Goal: Use online tool/utility: Utilize a website feature to perform a specific function

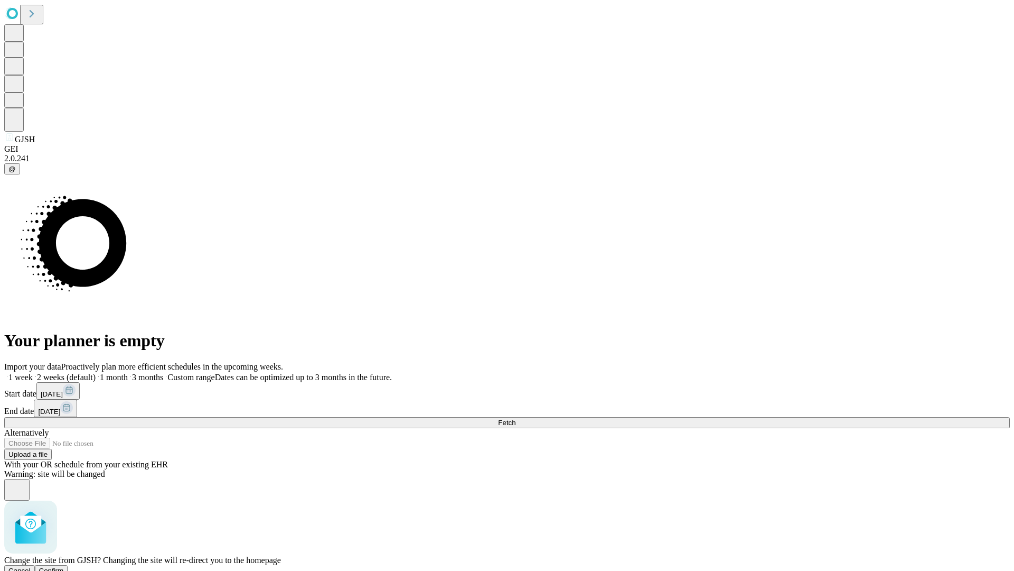
click at [64, 566] on span "Confirm" at bounding box center [51, 570] width 25 height 8
click at [96, 372] on label "2 weeks (default)" at bounding box center [64, 376] width 63 height 9
click at [516, 418] on span "Fetch" at bounding box center [506, 422] width 17 height 8
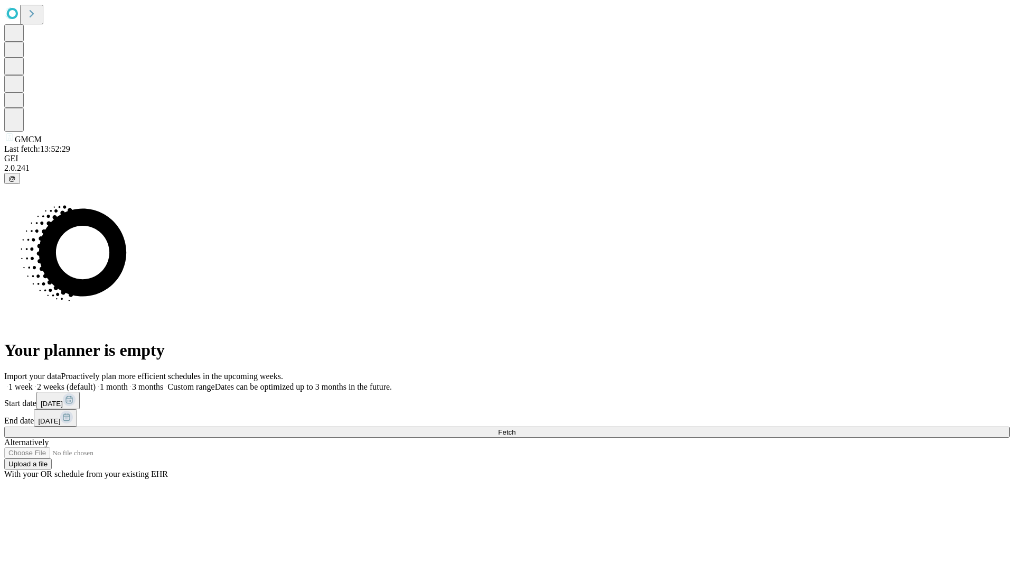
click at [96, 382] on label "2 weeks (default)" at bounding box center [64, 386] width 63 height 9
click at [516, 428] on span "Fetch" at bounding box center [506, 432] width 17 height 8
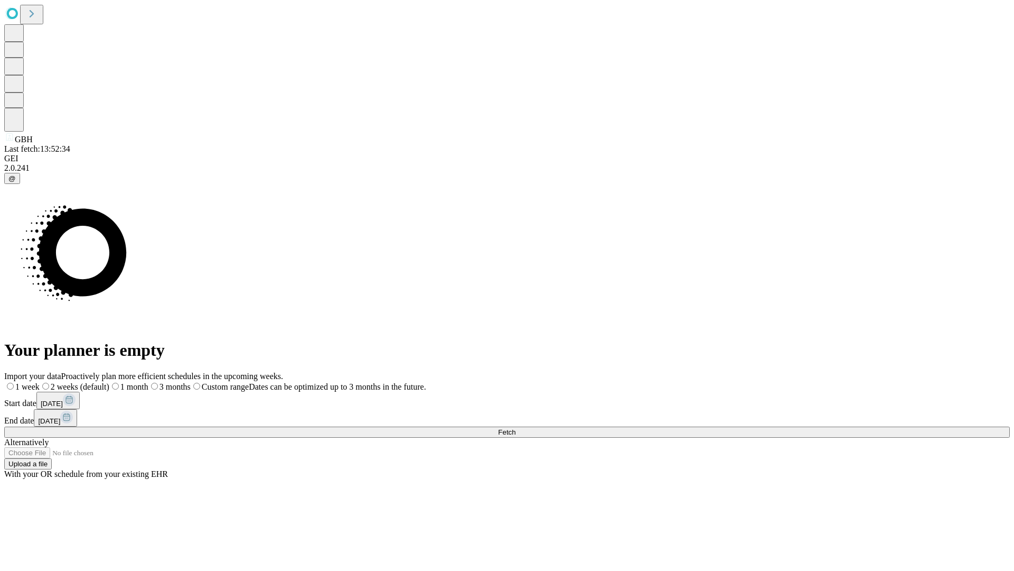
click at [109, 382] on label "2 weeks (default)" at bounding box center [75, 386] width 70 height 9
click at [516, 428] on span "Fetch" at bounding box center [506, 432] width 17 height 8
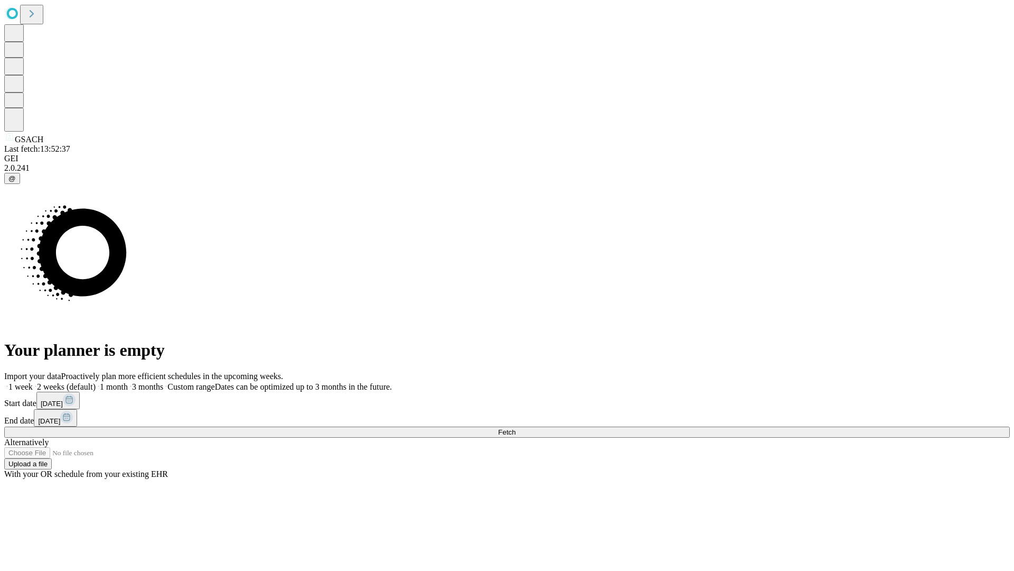
click at [96, 382] on label "2 weeks (default)" at bounding box center [64, 386] width 63 height 9
click at [516, 428] on span "Fetch" at bounding box center [506, 432] width 17 height 8
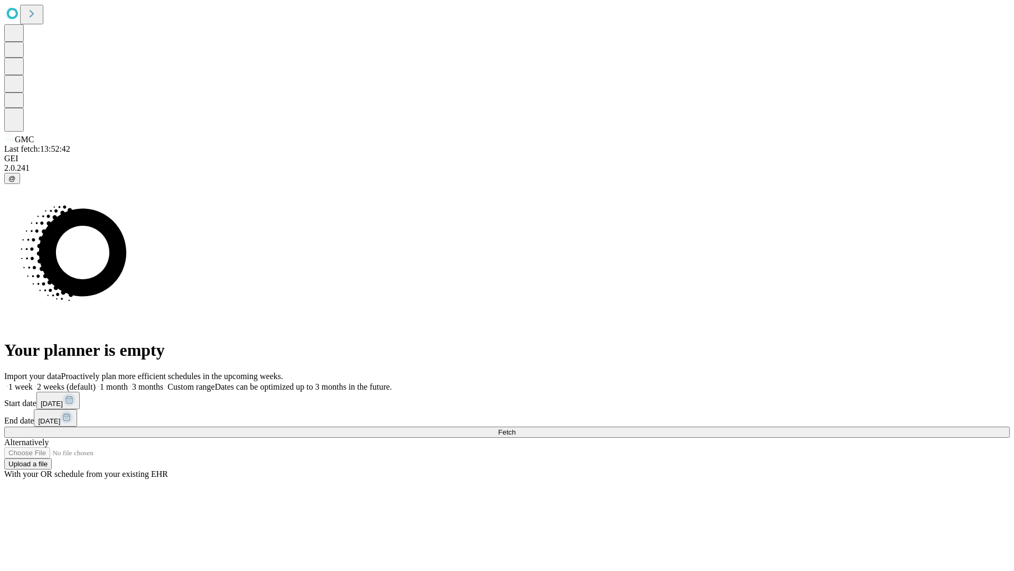
click at [96, 382] on label "2 weeks (default)" at bounding box center [64, 386] width 63 height 9
click at [516, 428] on span "Fetch" at bounding box center [506, 432] width 17 height 8
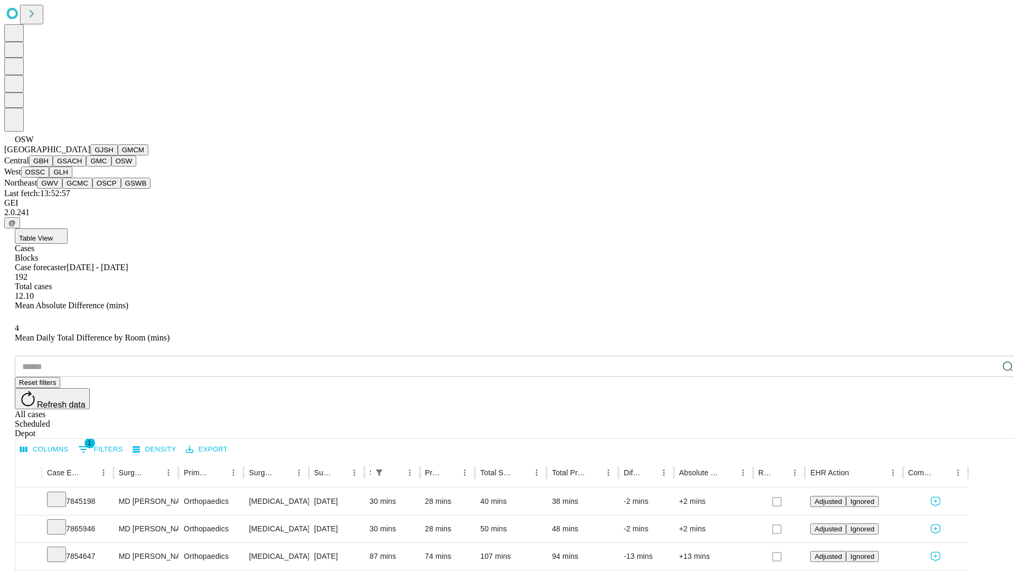
click at [50, 178] on button "OSSC" at bounding box center [35, 171] width 29 height 11
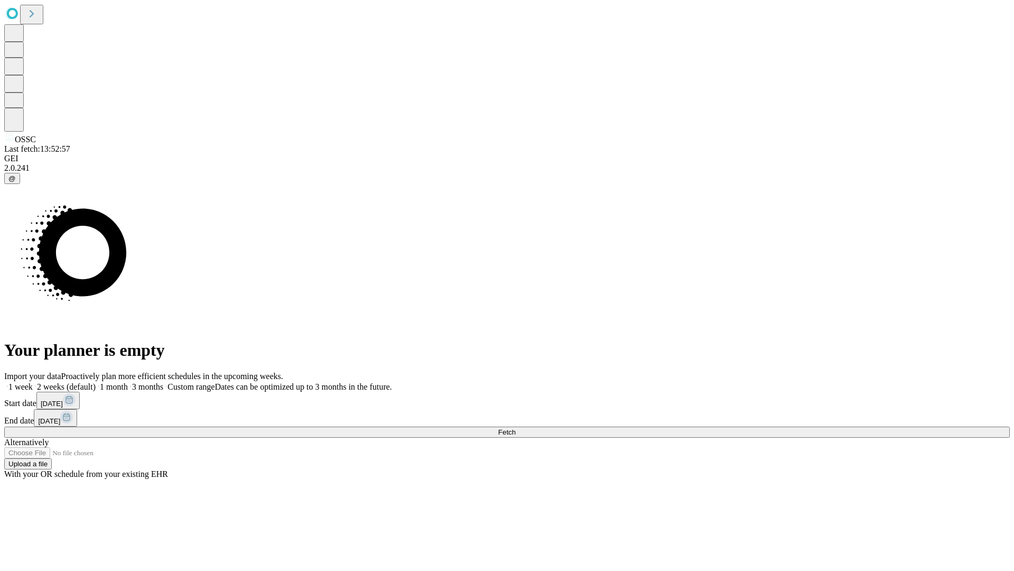
click at [96, 382] on label "2 weeks (default)" at bounding box center [64, 386] width 63 height 9
click at [516, 428] on span "Fetch" at bounding box center [506, 432] width 17 height 8
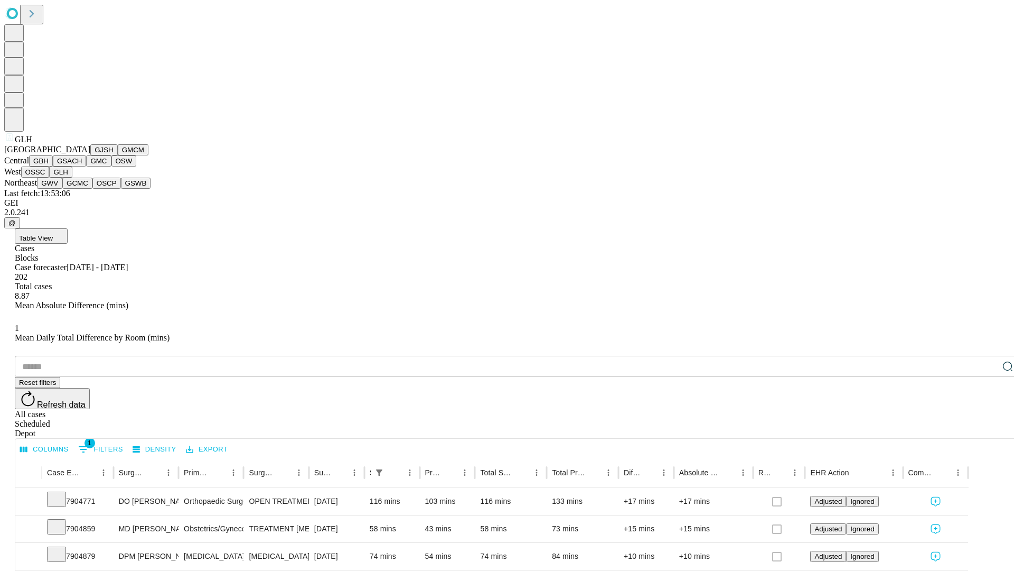
click at [62, 189] on button "GWV" at bounding box center [49, 183] width 25 height 11
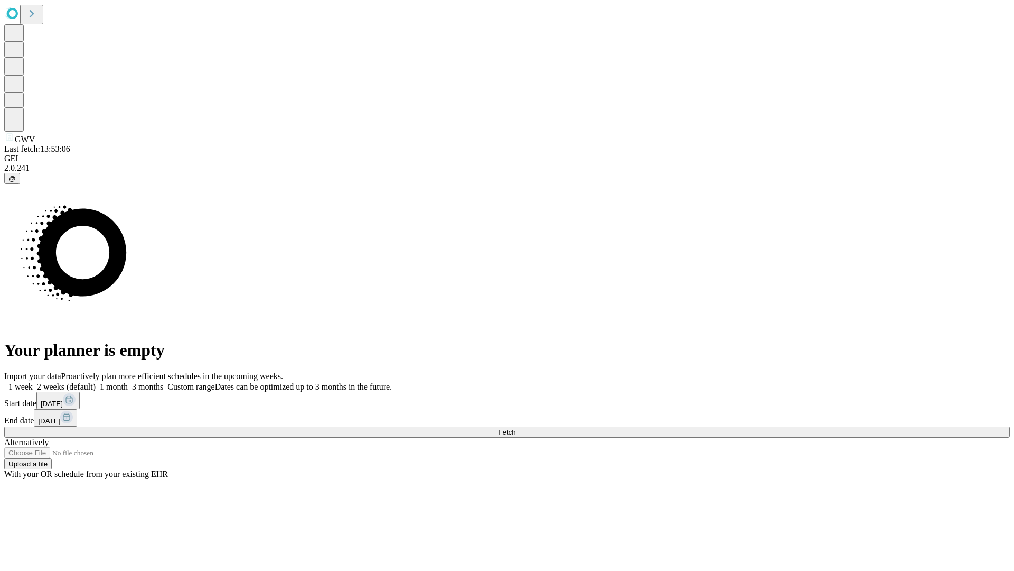
click at [96, 382] on label "2 weeks (default)" at bounding box center [64, 386] width 63 height 9
click at [516, 428] on span "Fetch" at bounding box center [506, 432] width 17 height 8
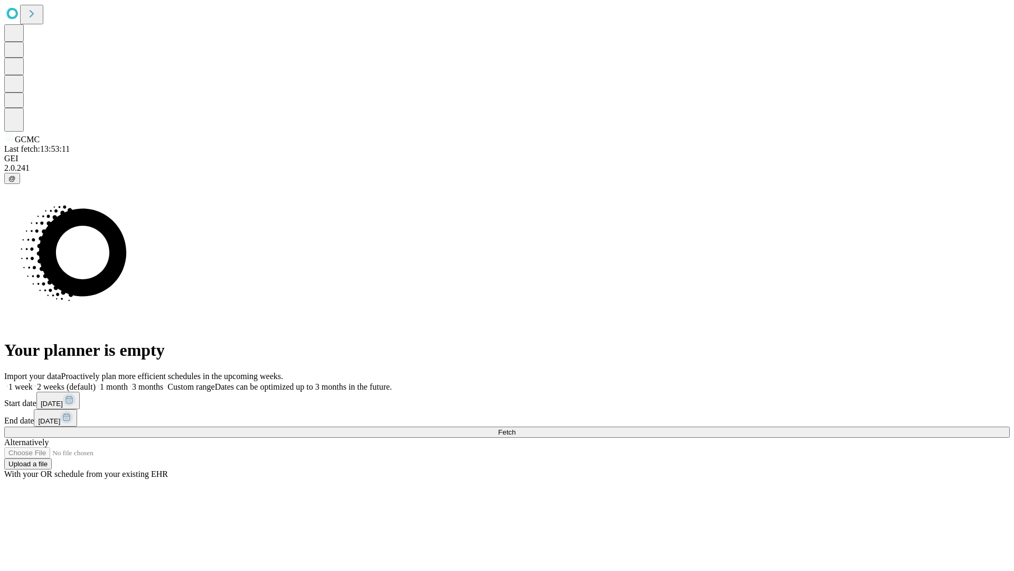
click at [96, 382] on label "2 weeks (default)" at bounding box center [64, 386] width 63 height 9
click at [516, 428] on span "Fetch" at bounding box center [506, 432] width 17 height 8
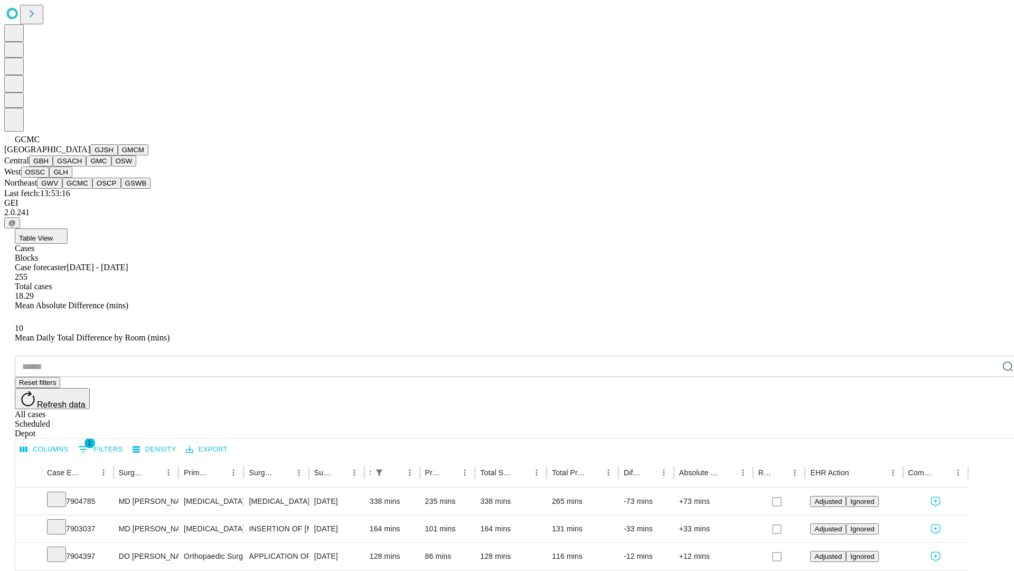
click at [92, 189] on button "OSCP" at bounding box center [106, 183] width 29 height 11
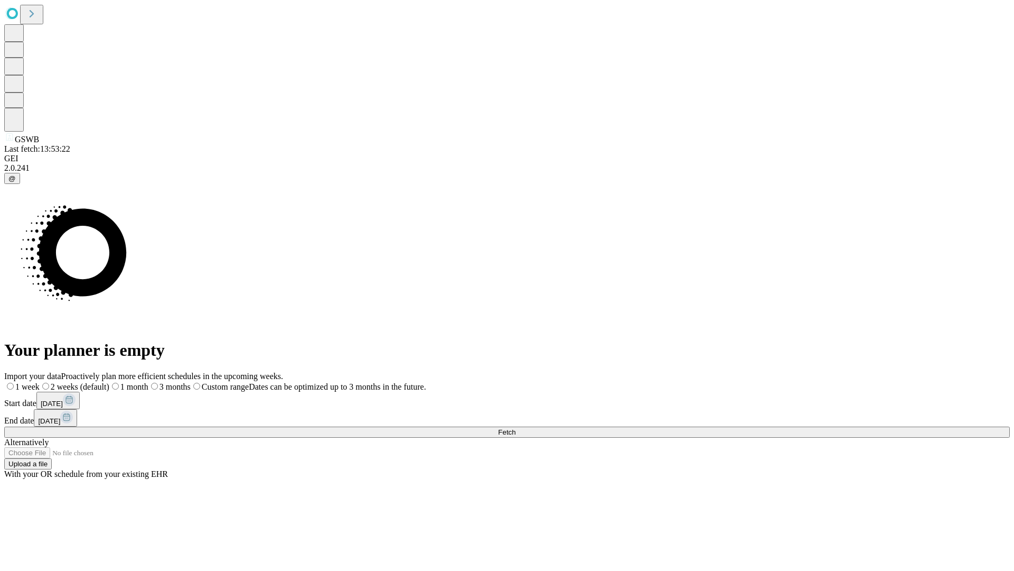
click at [109, 382] on label "2 weeks (default)" at bounding box center [75, 386] width 70 height 9
click at [516, 428] on span "Fetch" at bounding box center [506, 432] width 17 height 8
